Goal: Download file/media

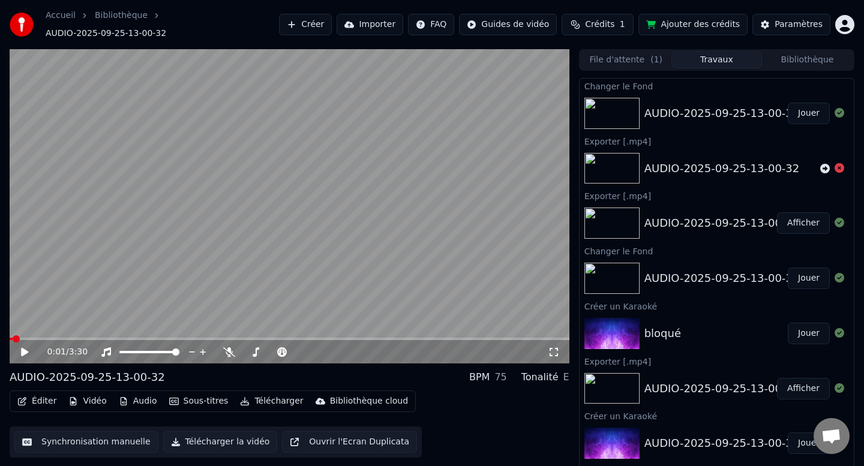
click at [627, 111] on img at bounding box center [612, 113] width 55 height 31
click at [792, 220] on button "Afficher" at bounding box center [803, 223] width 53 height 22
click at [638, 98] on img at bounding box center [612, 113] width 55 height 31
click at [821, 104] on button "Jouer" at bounding box center [809, 114] width 42 height 22
click at [83, 340] on div "0:02 / 3:30" at bounding box center [290, 352] width 560 height 24
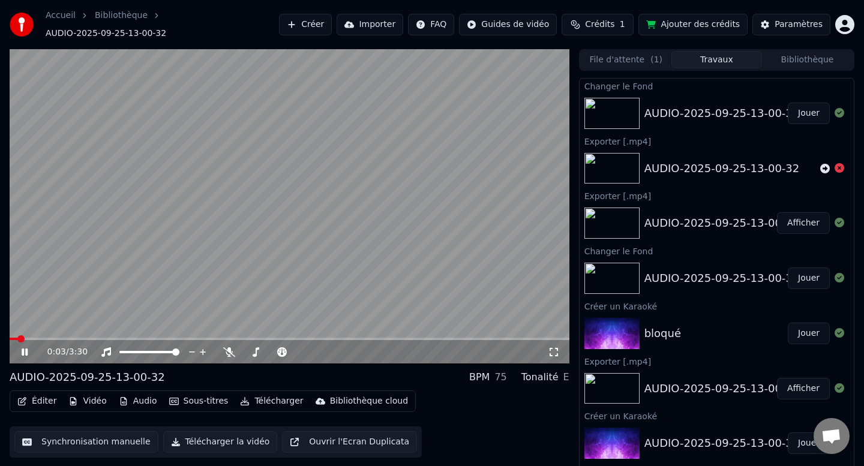
click at [82, 340] on div "0:03 / 3:30" at bounding box center [290, 352] width 560 height 24
click at [26, 349] on icon at bounding box center [25, 352] width 6 height 7
click at [272, 396] on button "Télécharger" at bounding box center [271, 401] width 73 height 17
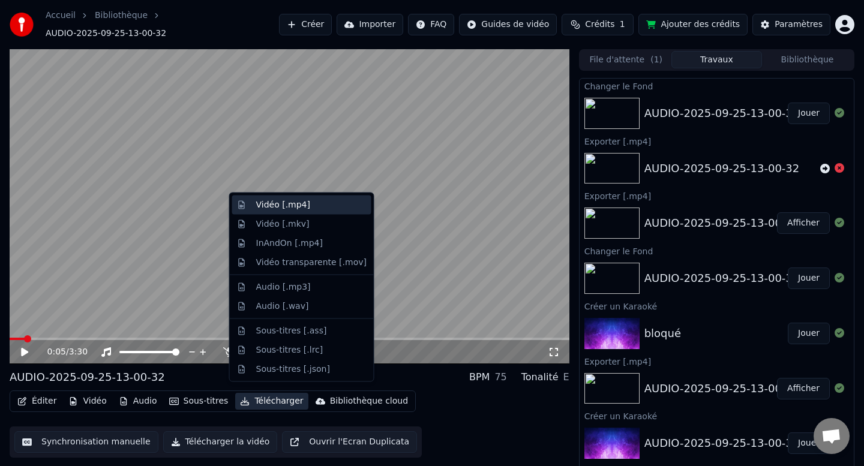
click at [297, 206] on div "Vidéo [.mp4]" at bounding box center [283, 205] width 54 height 12
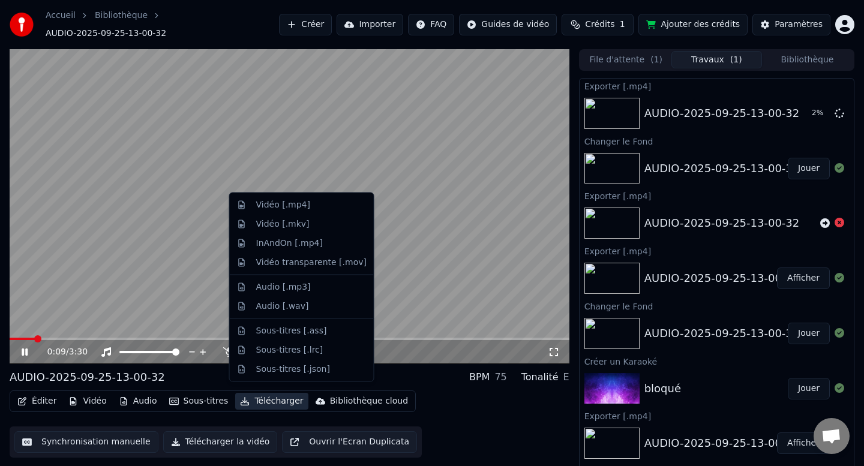
click at [164, 277] on video at bounding box center [290, 206] width 560 height 315
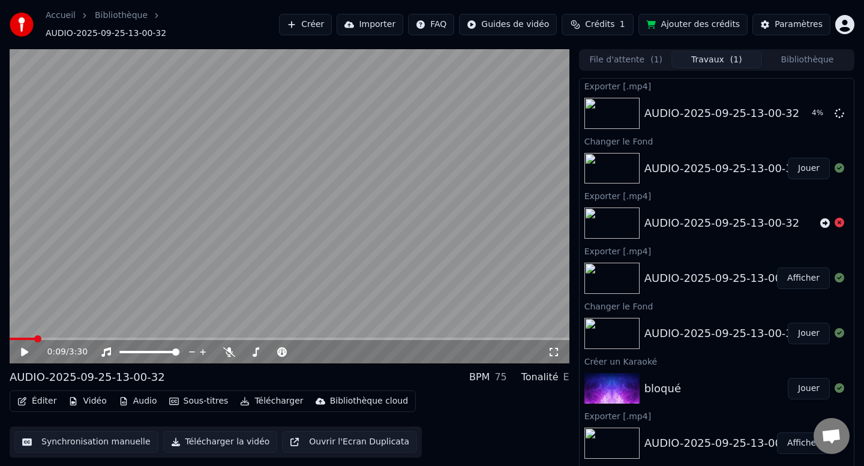
click at [16, 331] on video at bounding box center [290, 206] width 560 height 315
click at [10, 336] on span at bounding box center [13, 339] width 7 height 7
click at [25, 348] on icon at bounding box center [33, 353] width 28 height 10
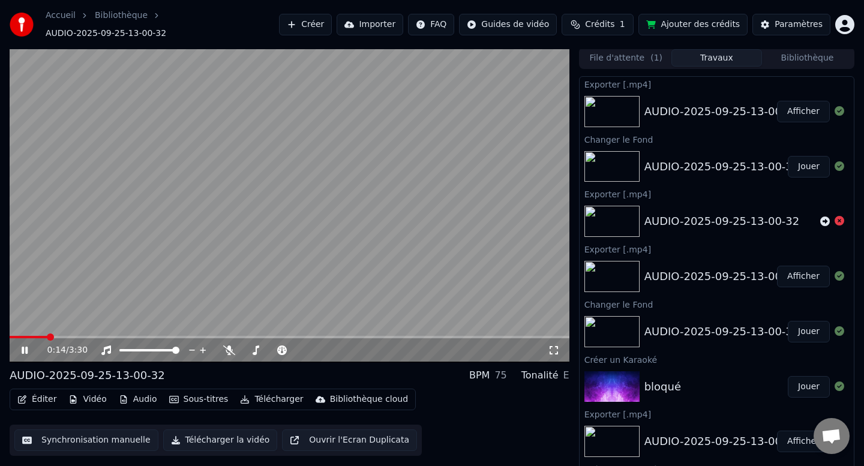
scroll to position [2, 0]
